Goal: Transaction & Acquisition: Obtain resource

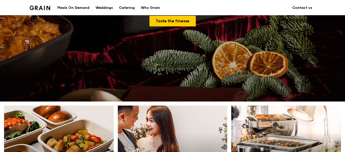
scroll to position [212, 0]
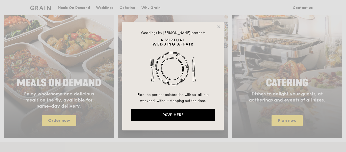
click at [222, 24] on div "Weddings by [PERSON_NAME] presents Plan the perfect celebration with us, all in…" at bounding box center [173, 76] width 101 height 109
click at [219, 27] on icon at bounding box center [219, 26] width 3 height 3
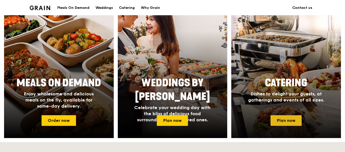
click at [292, 117] on link "Plan now" at bounding box center [286, 120] width 31 height 11
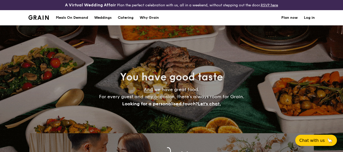
select select
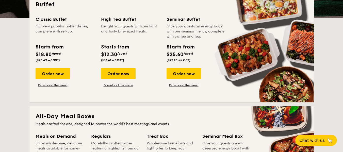
scroll to position [152, 0]
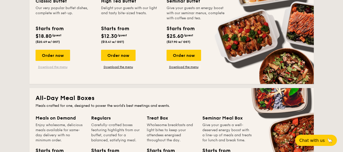
click at [63, 68] on link "Download the menu" at bounding box center [53, 67] width 34 height 4
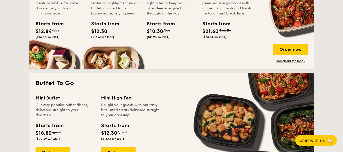
scroll to position [355, 0]
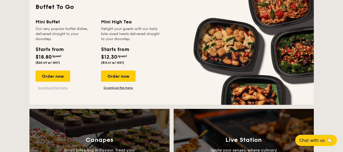
click at [60, 89] on link "Download the menu" at bounding box center [53, 88] width 34 height 4
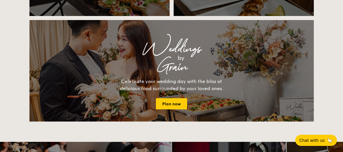
scroll to position [482, 0]
